Goal: Information Seeking & Learning: Learn about a topic

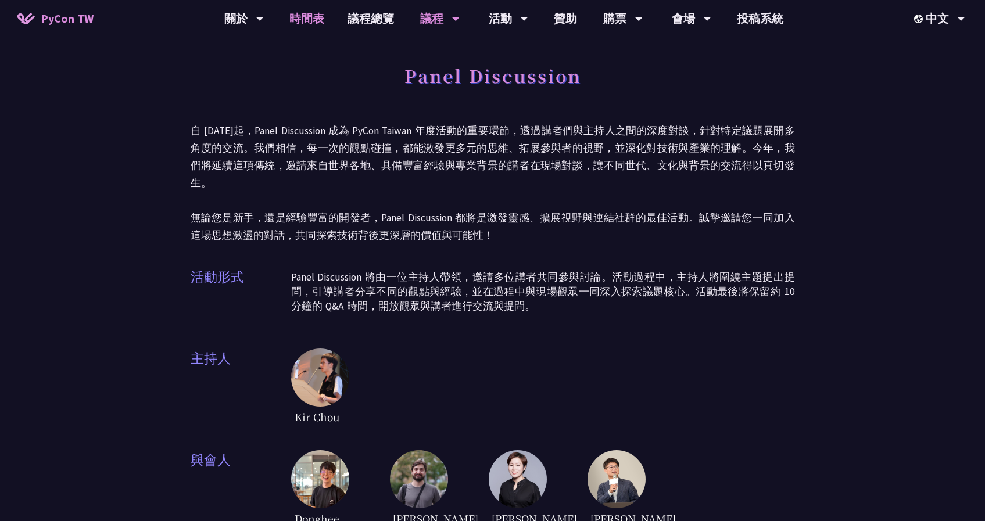
click at [315, 21] on link "時間表" at bounding box center [307, 18] width 58 height 37
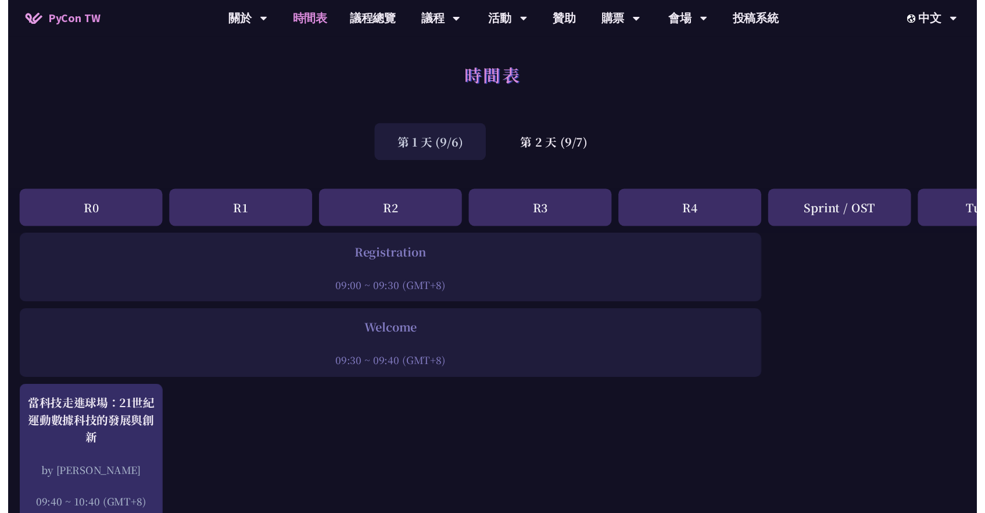
scroll to position [1488, 0]
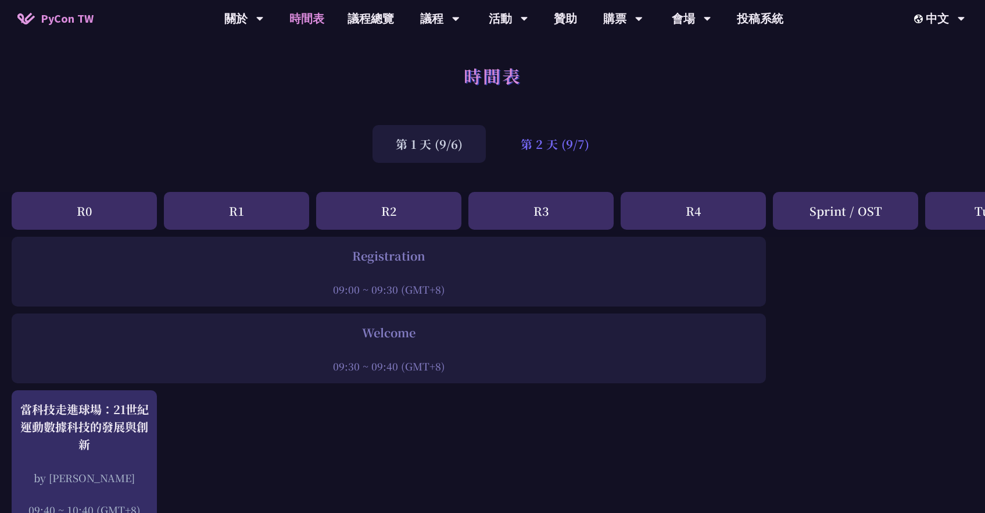
click at [554, 147] on div "第 2 天 (9/7)" at bounding box center [554, 144] width 115 height 38
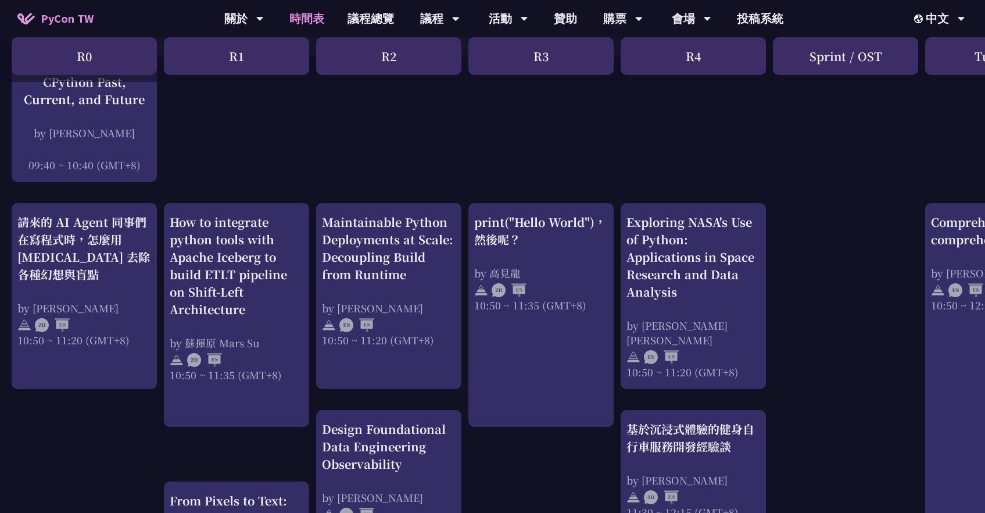
scroll to position [330, 0]
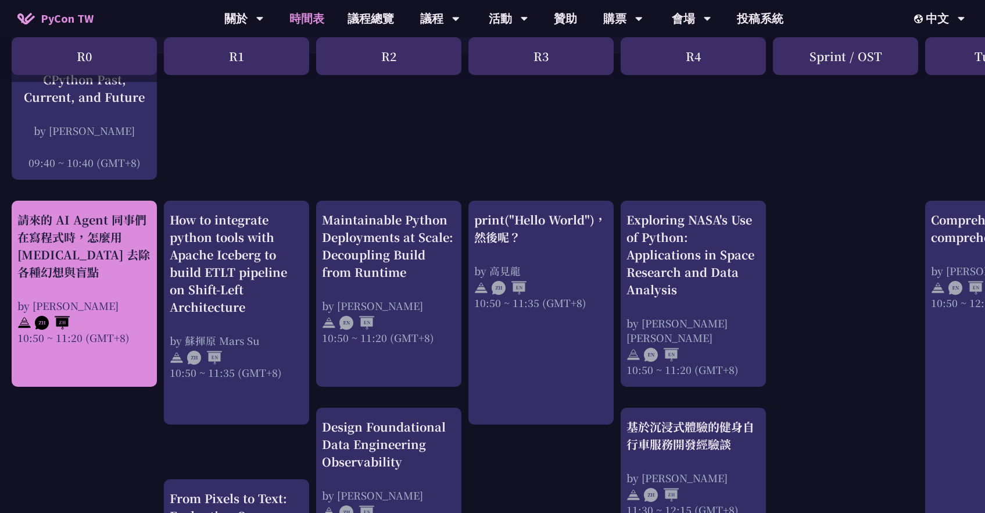
click at [78, 284] on div "請來的 AI Agent 同事們在寫程式時，怎麼用 [MEDICAL_DATA] 去除各種幻想與盲點 by [PERSON_NAME] 10:50 ~ 11:…" at bounding box center [84, 278] width 134 height 134
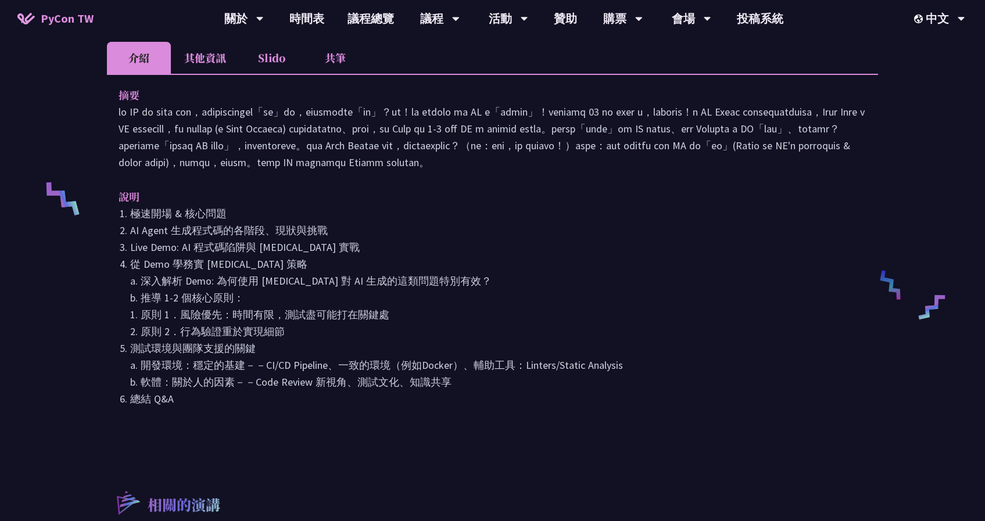
scroll to position [384, 0]
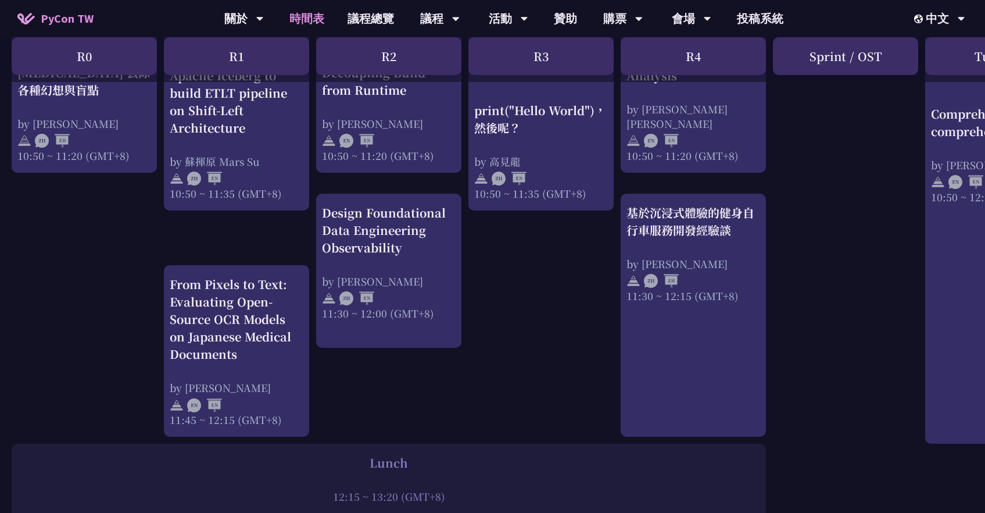
scroll to position [565, 0]
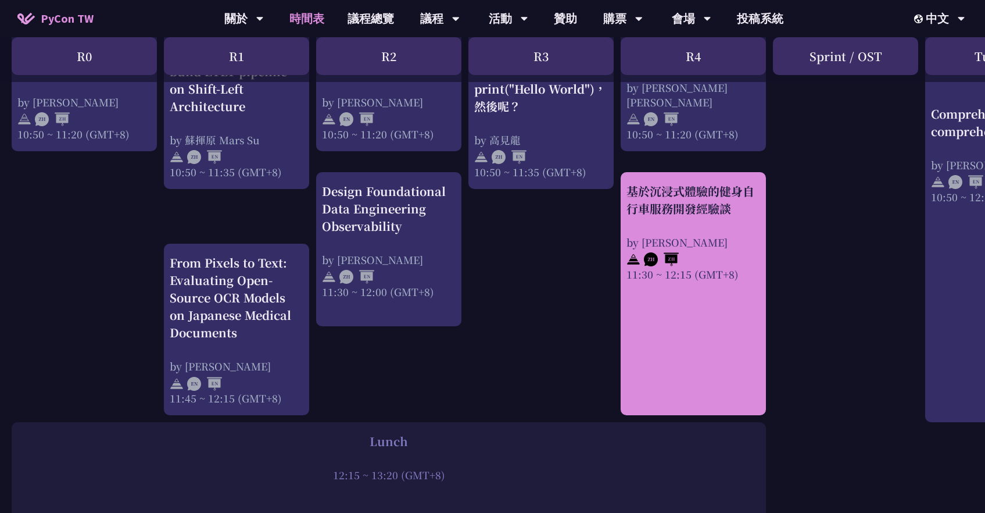
click at [652, 269] on div "11:30 ~ 12:15 (GMT+8)" at bounding box center [693, 274] width 134 height 15
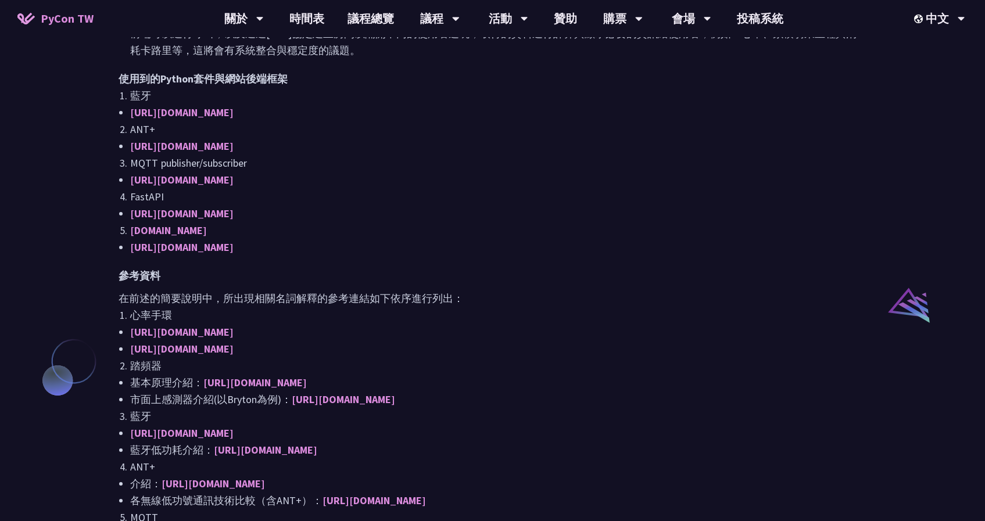
scroll to position [761, 0]
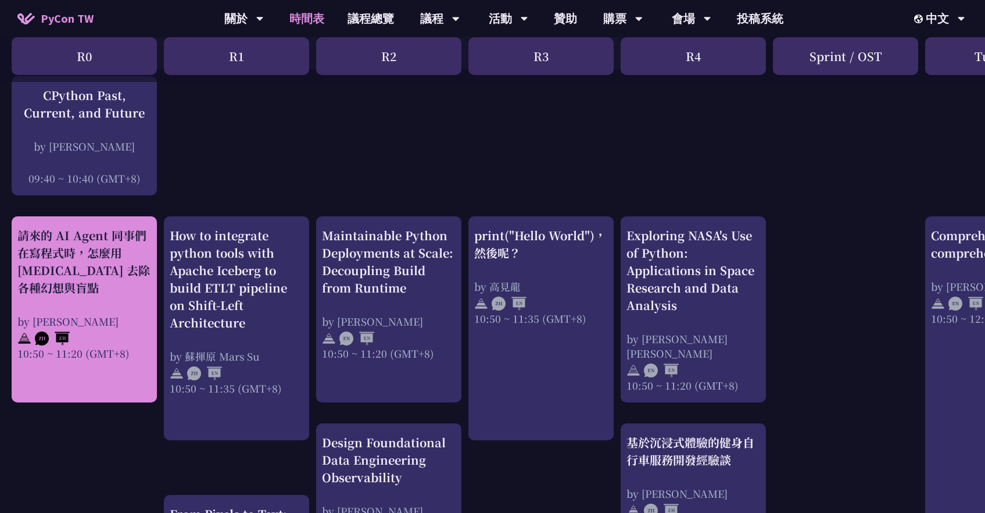
scroll to position [242, 0]
